Goal: Navigation & Orientation: Find specific page/section

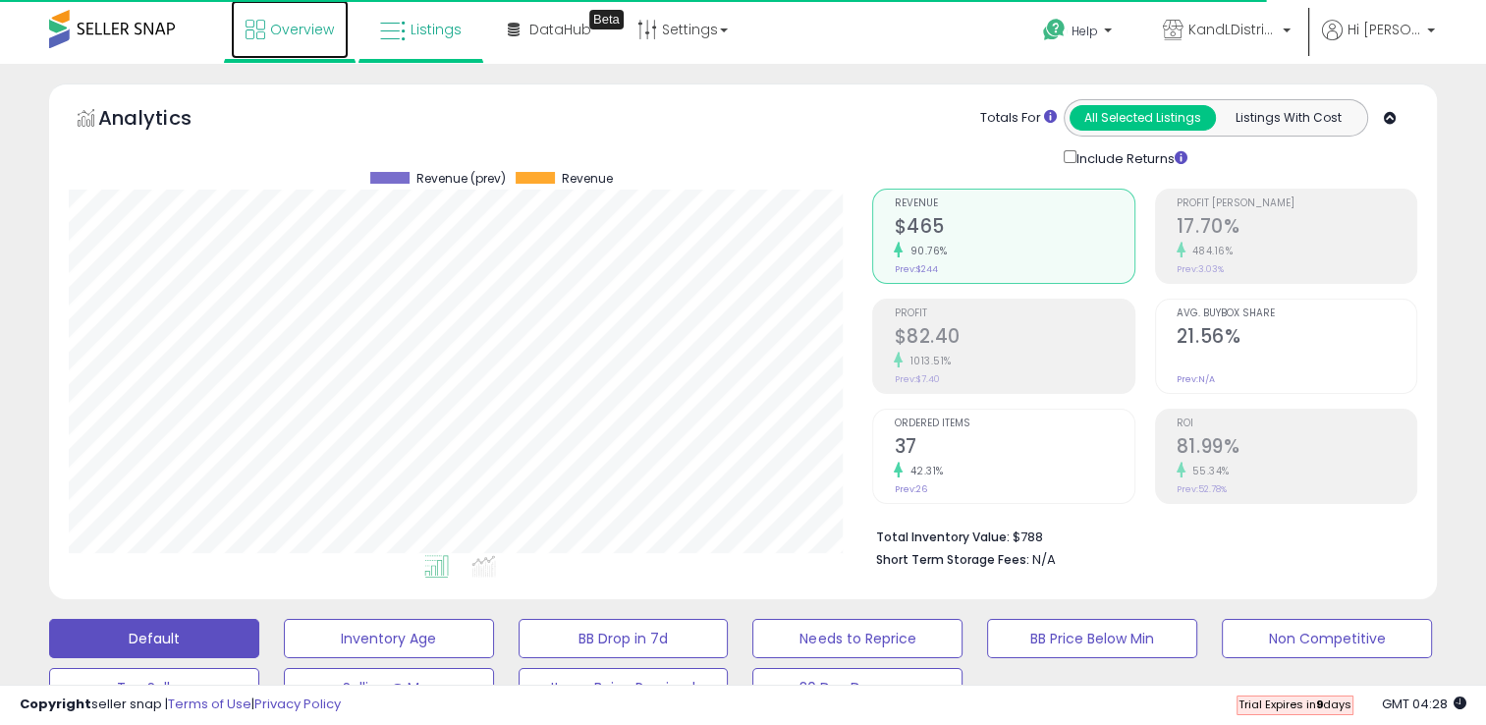
click at [333, 38] on link "Overview" at bounding box center [290, 29] width 118 height 59
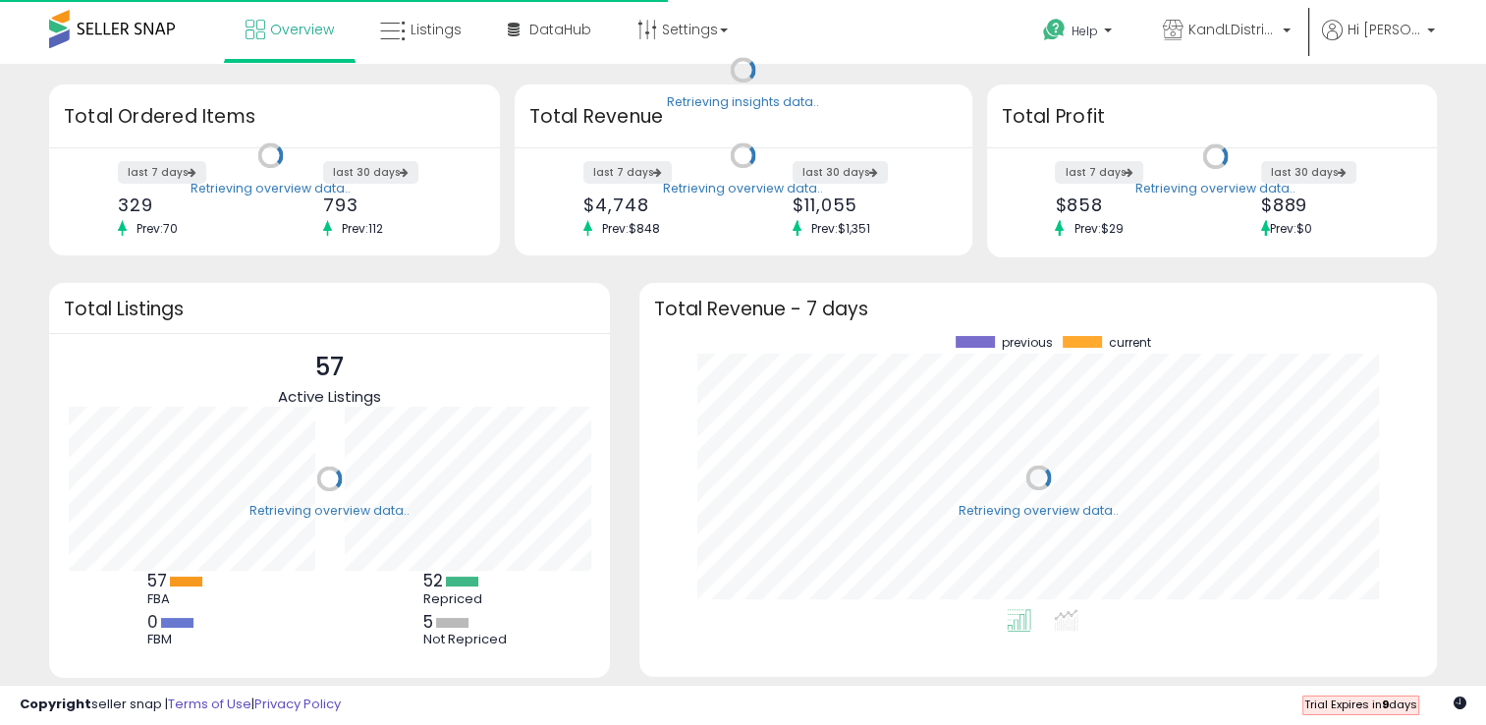
scroll to position [272, 757]
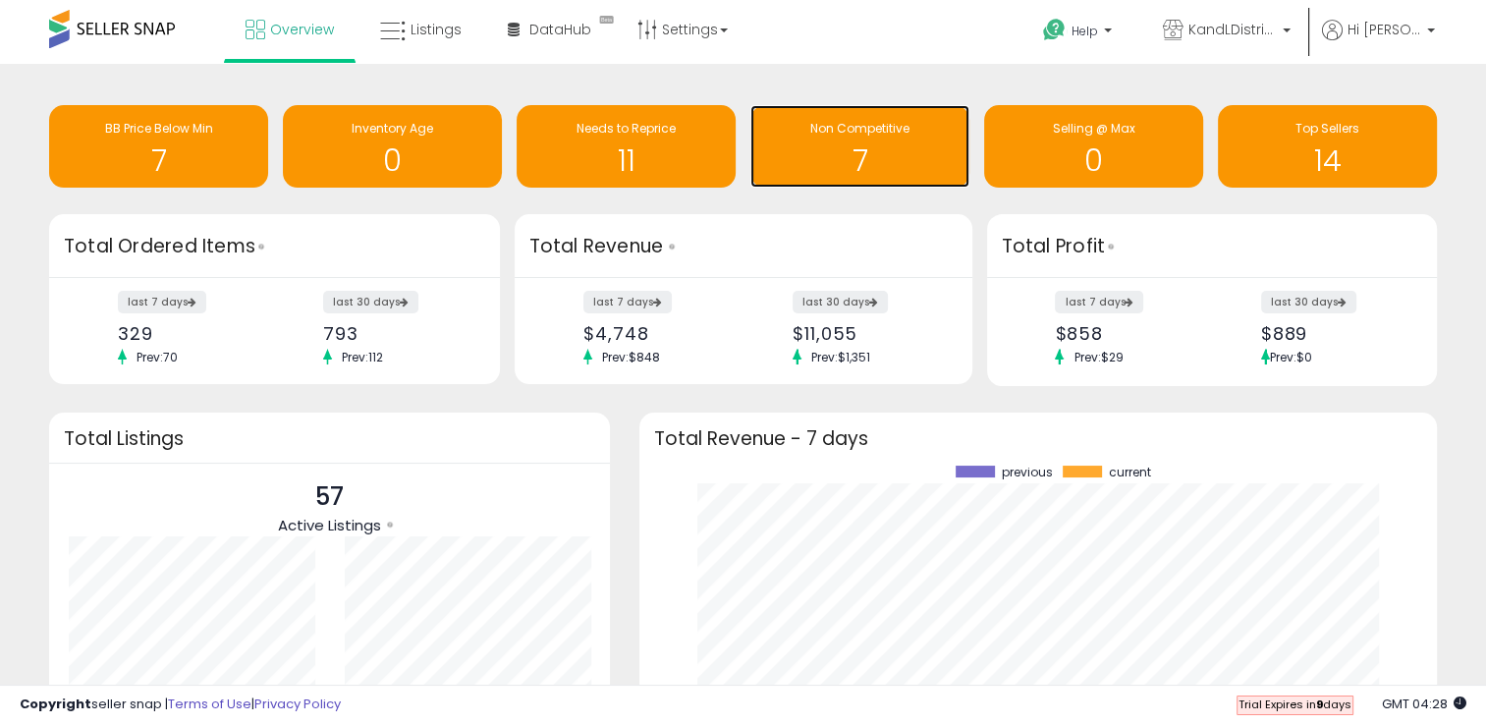
click at [888, 156] on h1 "7" at bounding box center [859, 160] width 199 height 32
